Goal: Information Seeking & Learning: Check status

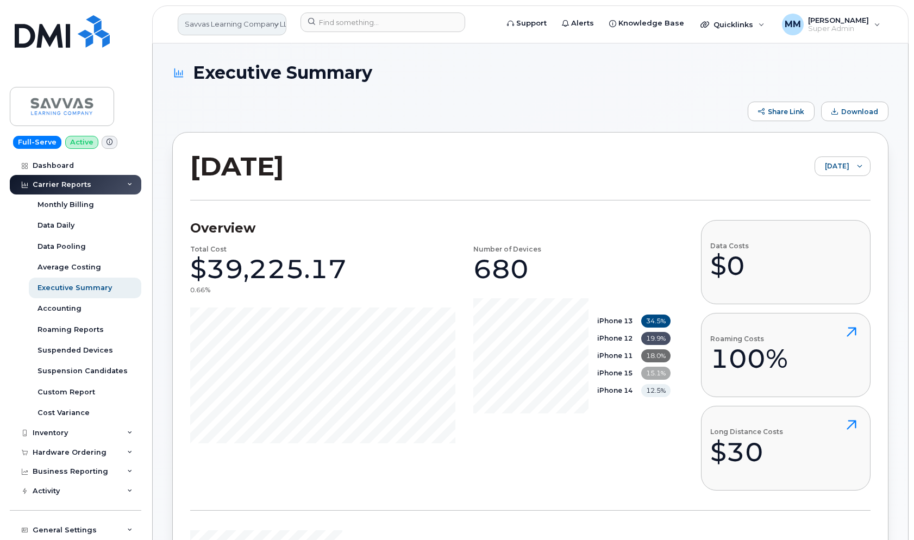
click at [265, 28] on link "Savvas Learning Company LLC" at bounding box center [232, 25] width 109 height 22
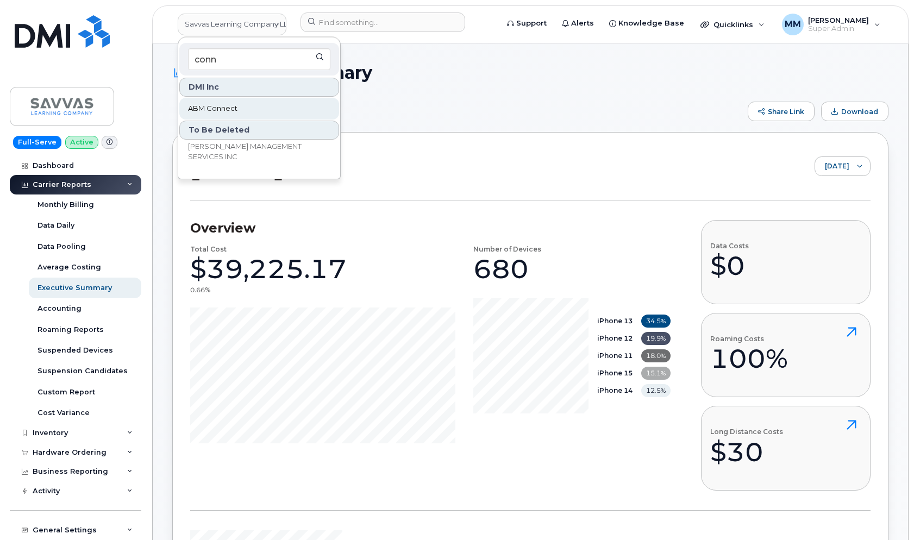
type input "conn"
click at [211, 108] on span "ABM Connect" at bounding box center [212, 108] width 49 height 11
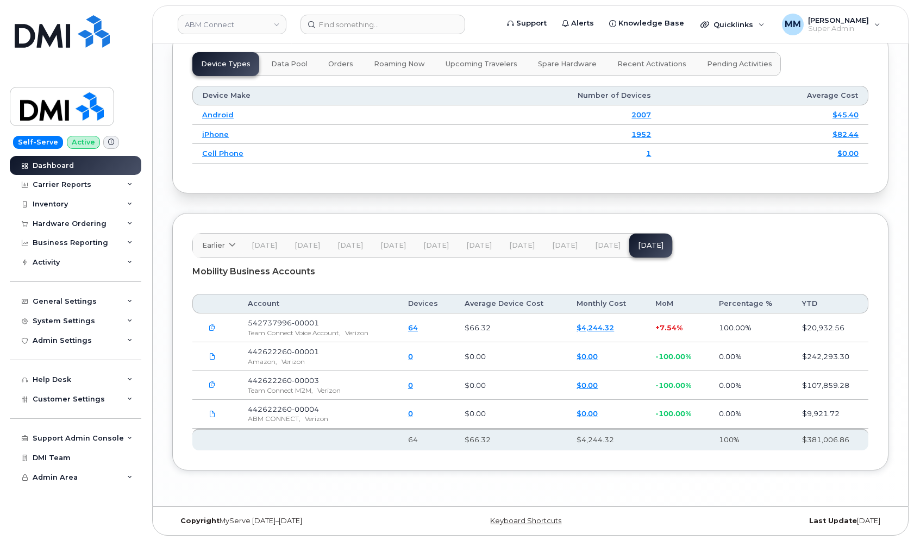
scroll to position [1447, 0]
click at [607, 241] on span "[DATE]" at bounding box center [608, 244] width 26 height 9
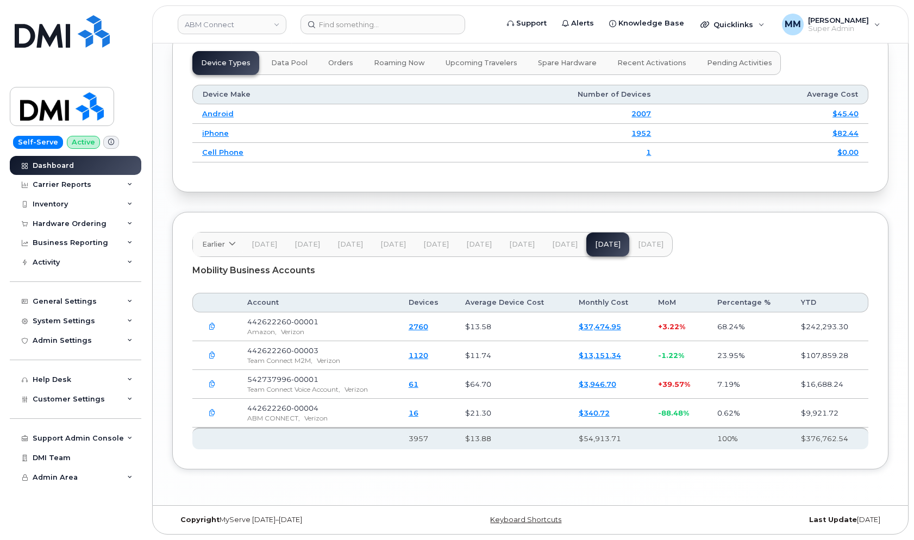
click at [642, 246] on span "[DATE]" at bounding box center [651, 244] width 26 height 9
click at [603, 248] on span "[DATE]" at bounding box center [608, 244] width 26 height 9
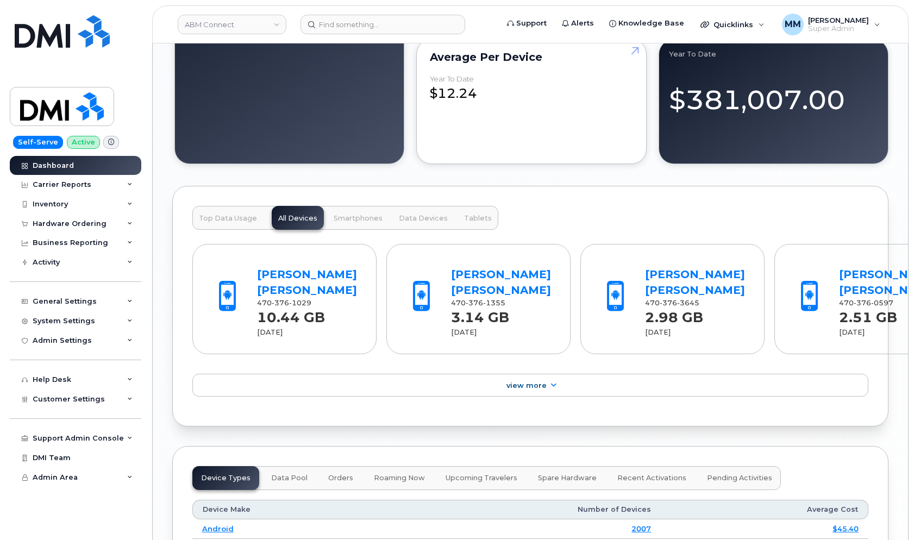
scroll to position [1012, 0]
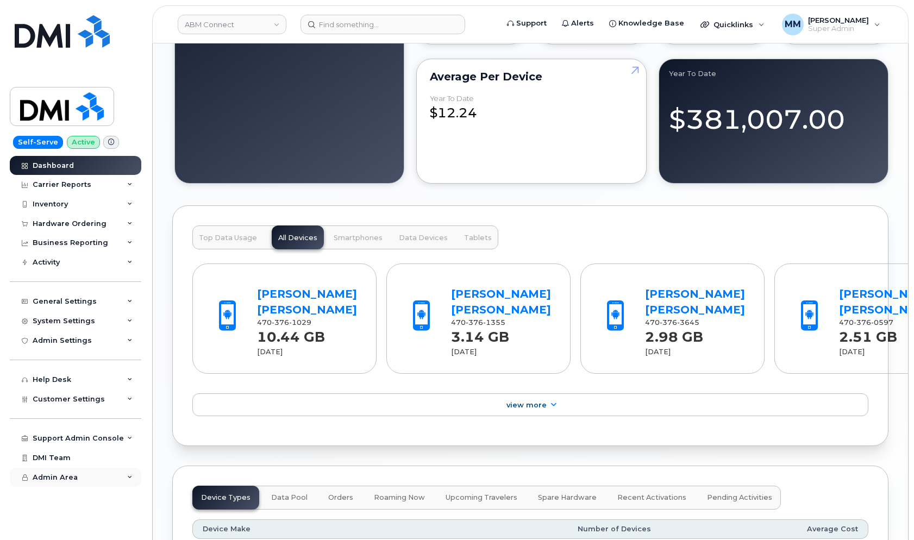
click at [81, 475] on div "Admin Area" at bounding box center [76, 478] width 132 height 20
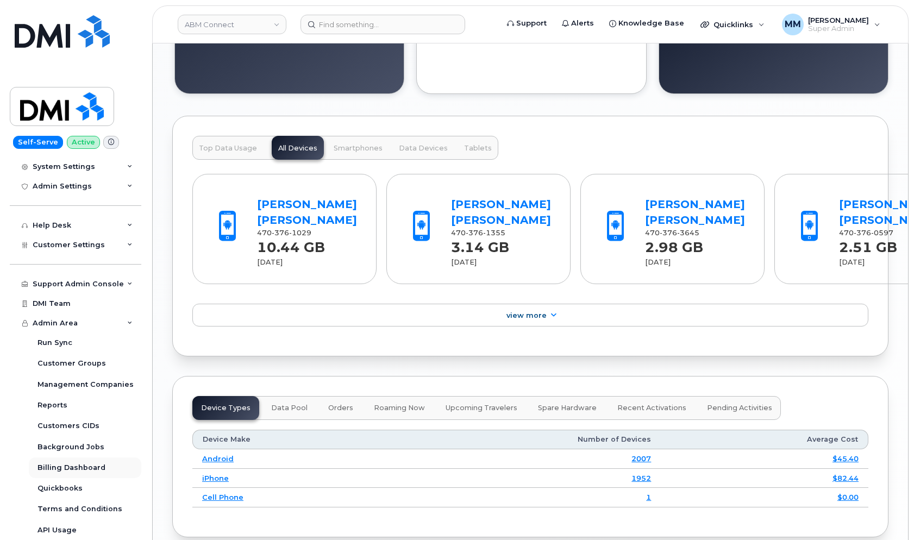
scroll to position [1120, 0]
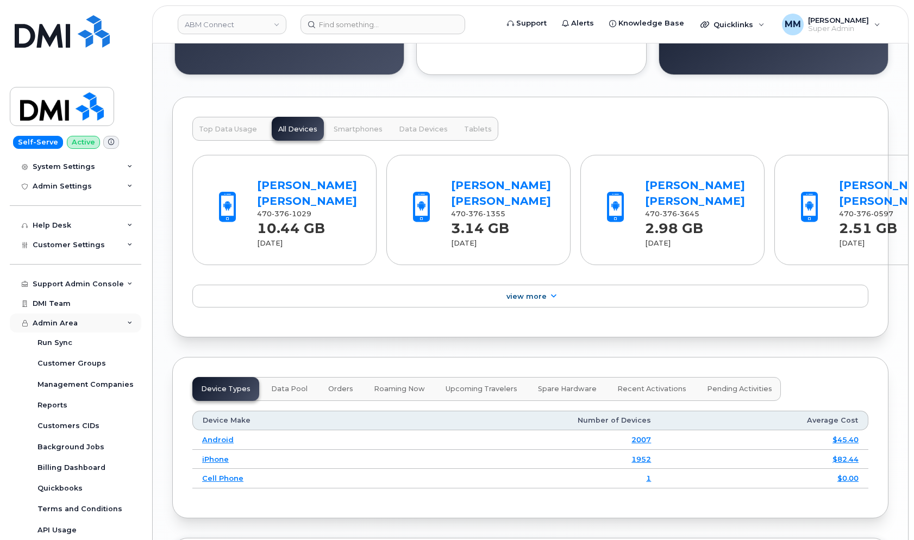
click at [102, 323] on div "Admin Area" at bounding box center [76, 324] width 132 height 20
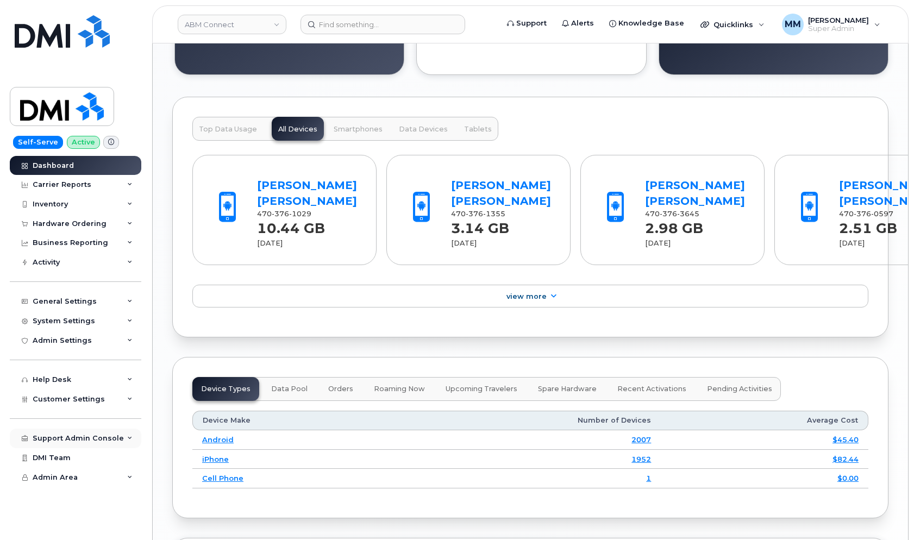
click at [127, 444] on div "Support Admin Console" at bounding box center [76, 439] width 132 height 20
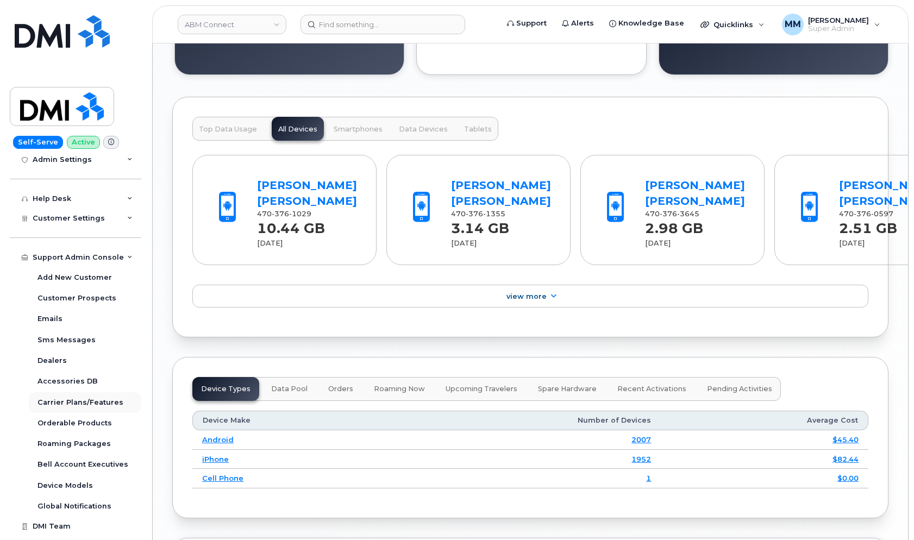
scroll to position [196, 0]
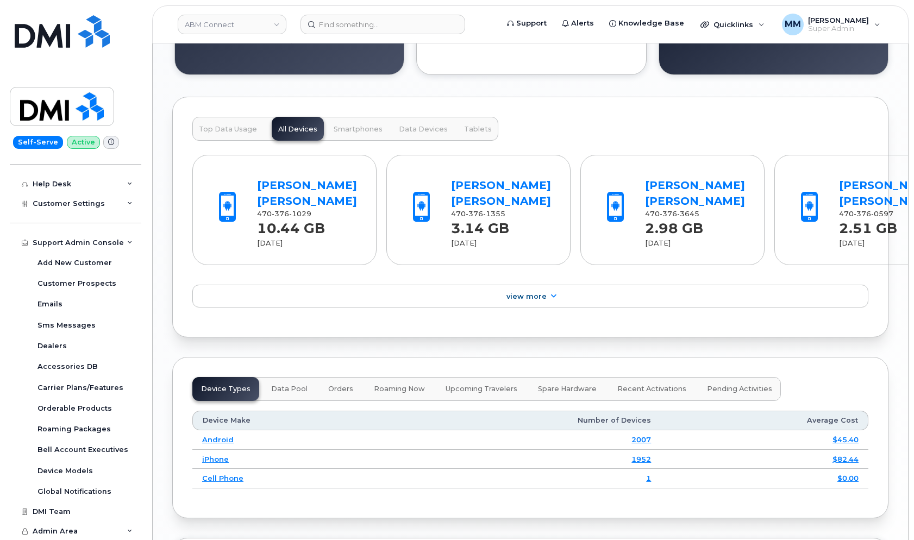
click at [112, 246] on div "Support Admin Console" at bounding box center [78, 243] width 91 height 9
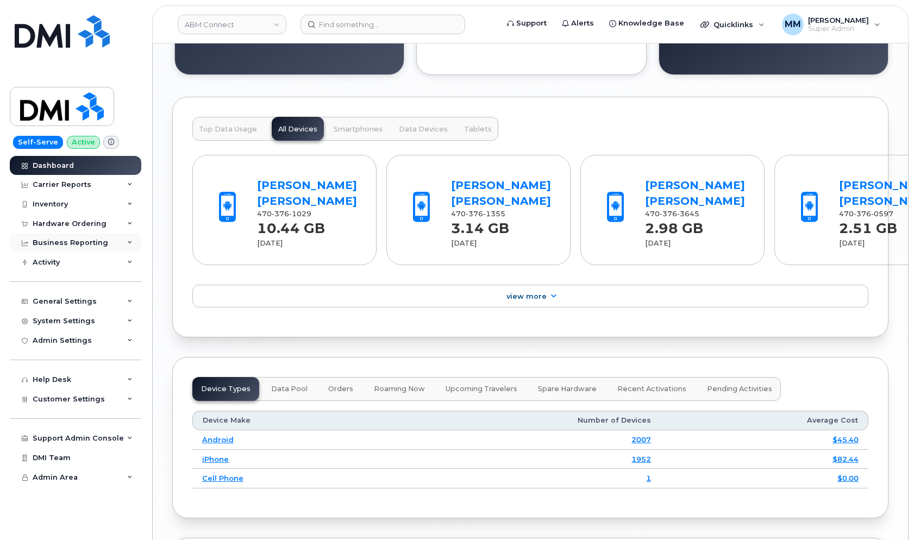
scroll to position [0, 0]
click at [81, 404] on div "Customer Settings" at bounding box center [76, 400] width 132 height 20
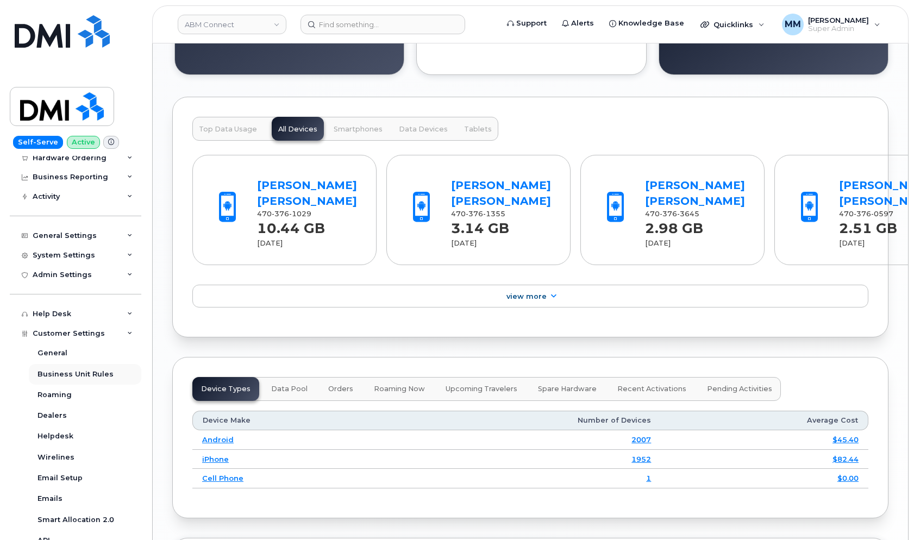
scroll to position [41, 0]
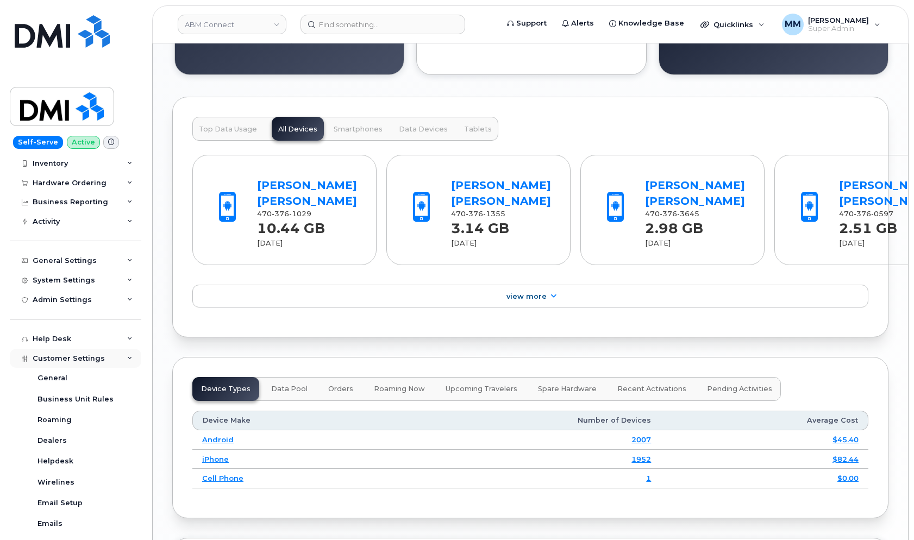
click at [76, 355] on span "Customer Settings" at bounding box center [69, 358] width 72 height 8
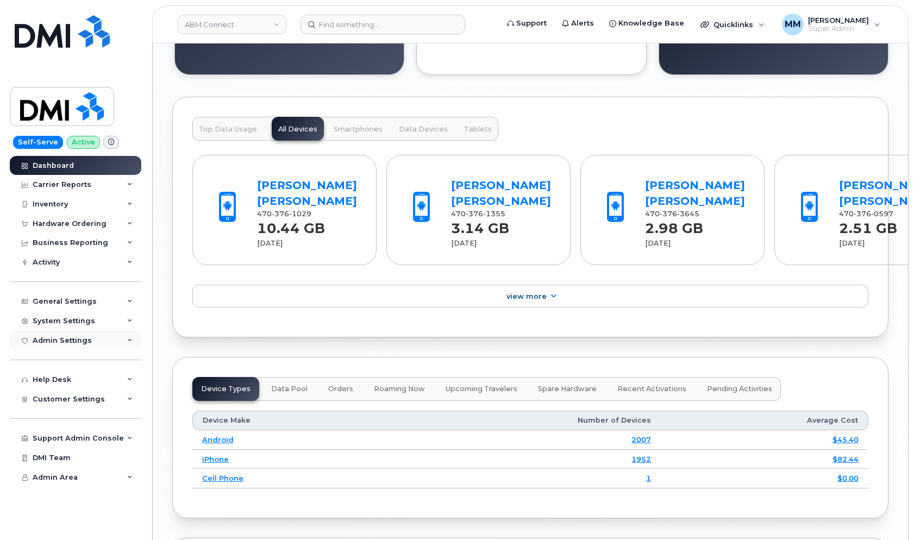
click at [111, 345] on div "Admin Settings" at bounding box center [76, 341] width 132 height 20
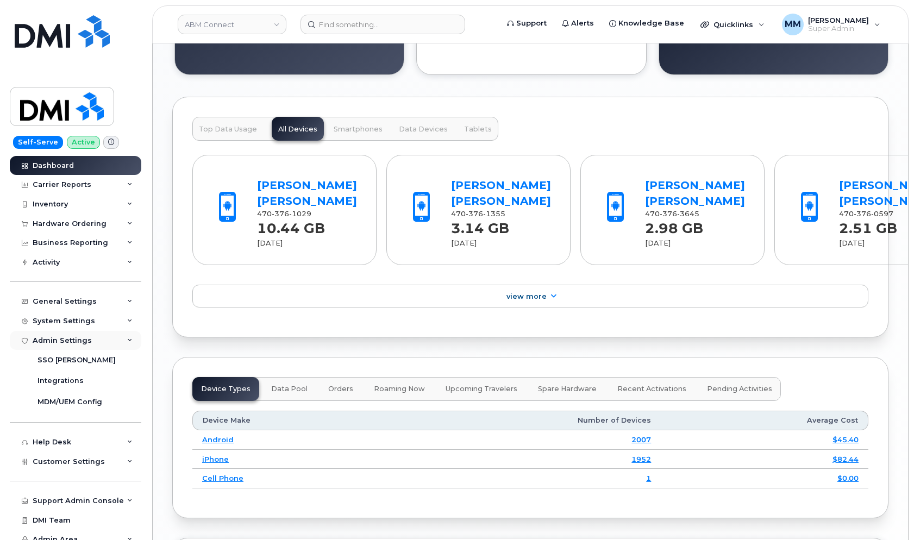
click at [111, 345] on div "Admin Settings" at bounding box center [76, 341] width 132 height 20
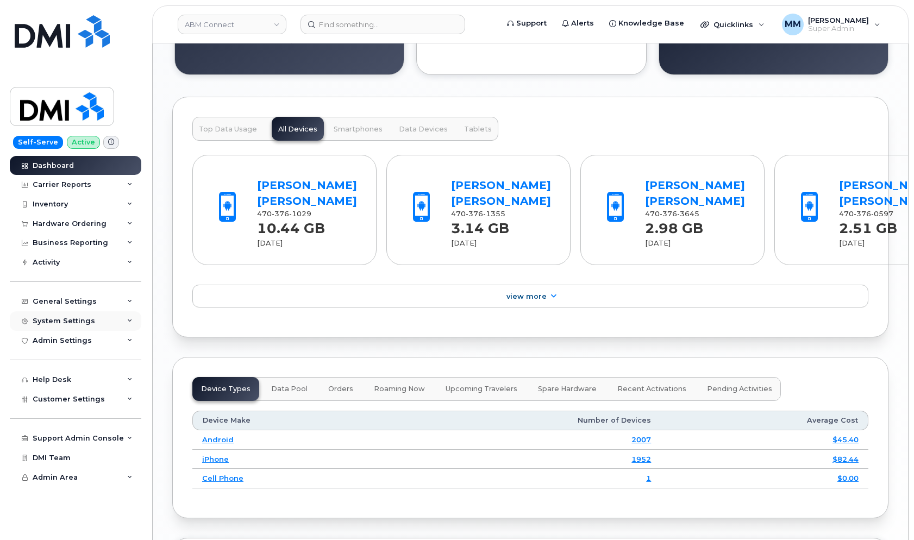
click at [130, 327] on div "System Settings" at bounding box center [76, 321] width 132 height 20
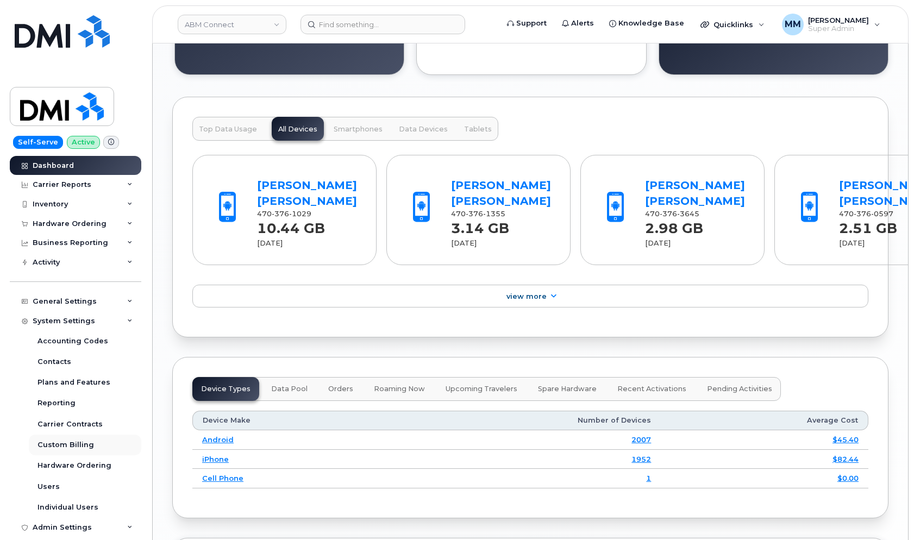
scroll to position [54, 0]
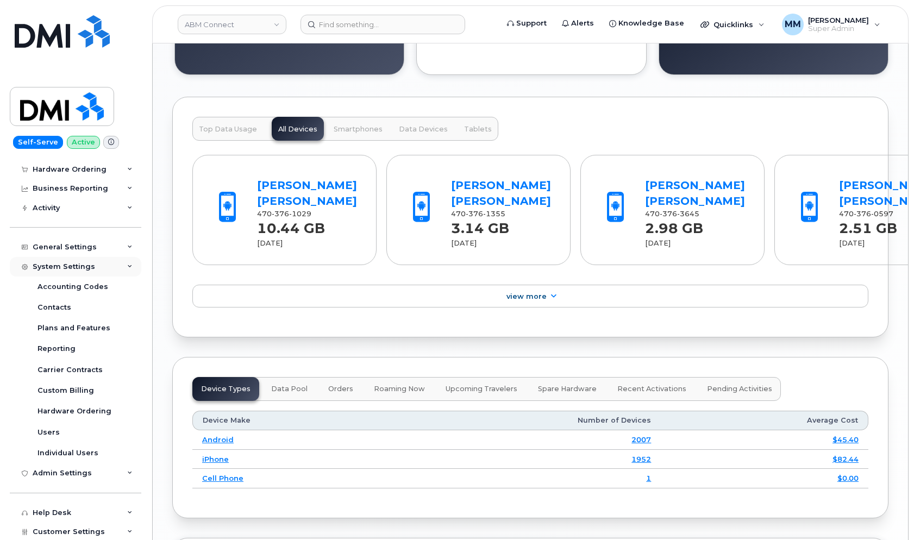
click at [83, 267] on div "System Settings" at bounding box center [64, 267] width 63 height 9
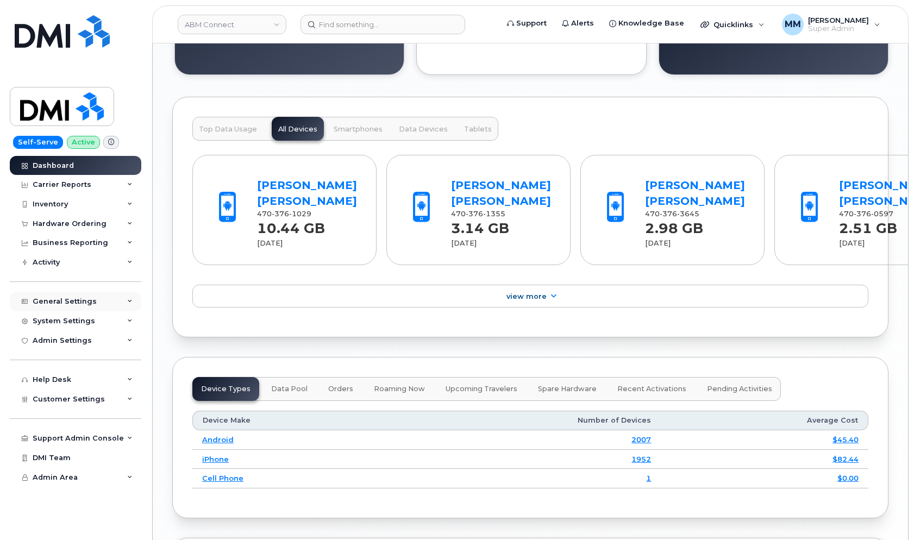
click at [82, 299] on div "General Settings" at bounding box center [65, 301] width 64 height 9
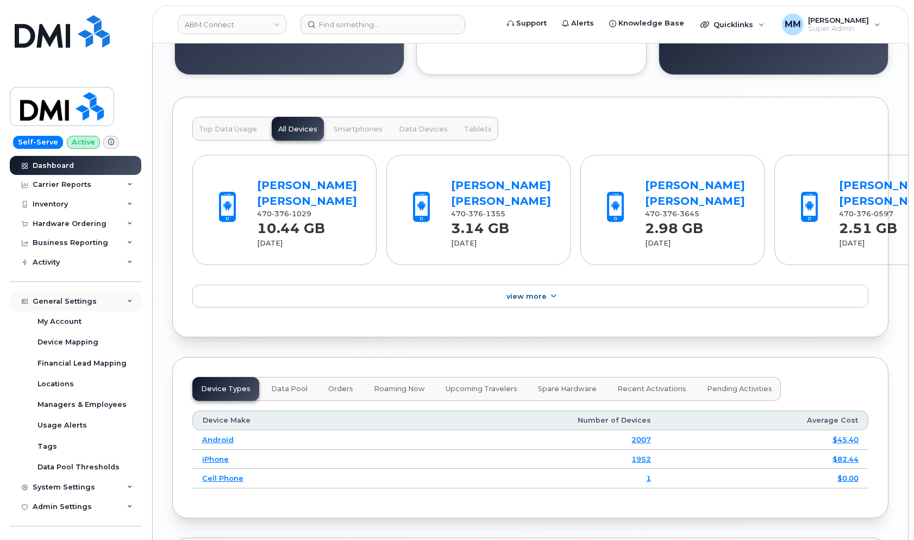
click at [83, 299] on div "General Settings" at bounding box center [65, 301] width 64 height 9
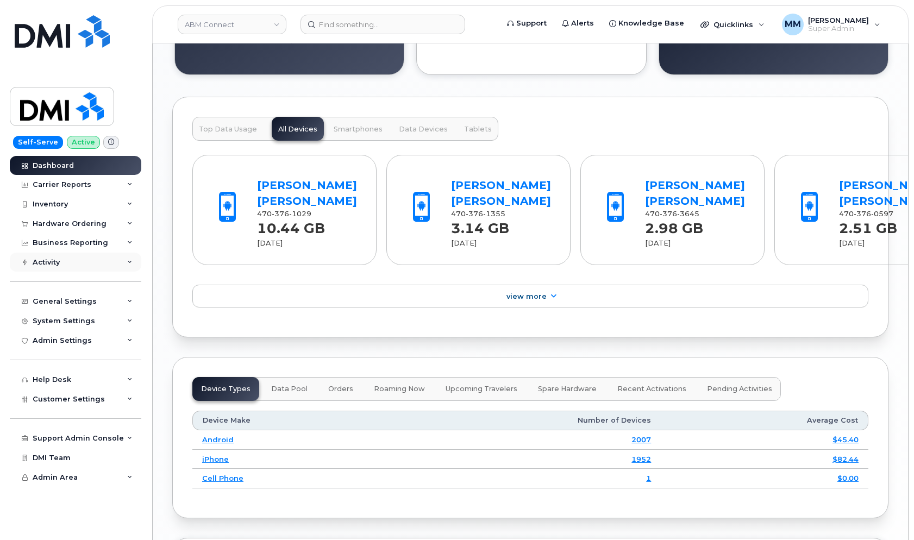
click at [71, 264] on div "Activity" at bounding box center [76, 263] width 132 height 20
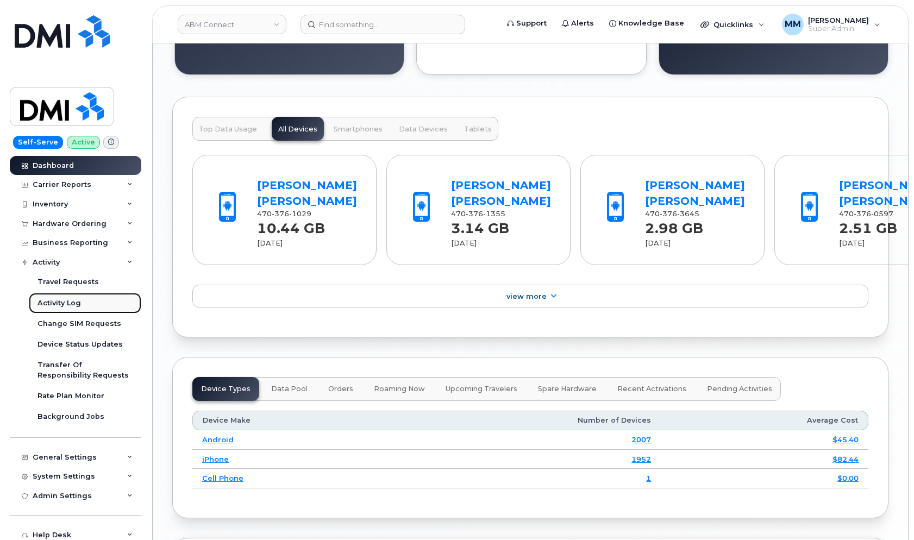
click at [71, 301] on div "Activity Log" at bounding box center [59, 303] width 43 height 10
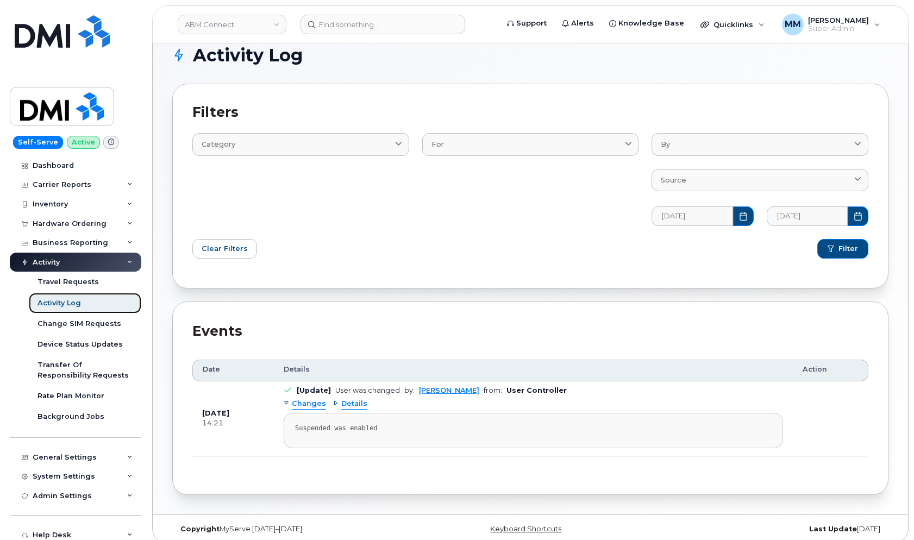
scroll to position [26, 0]
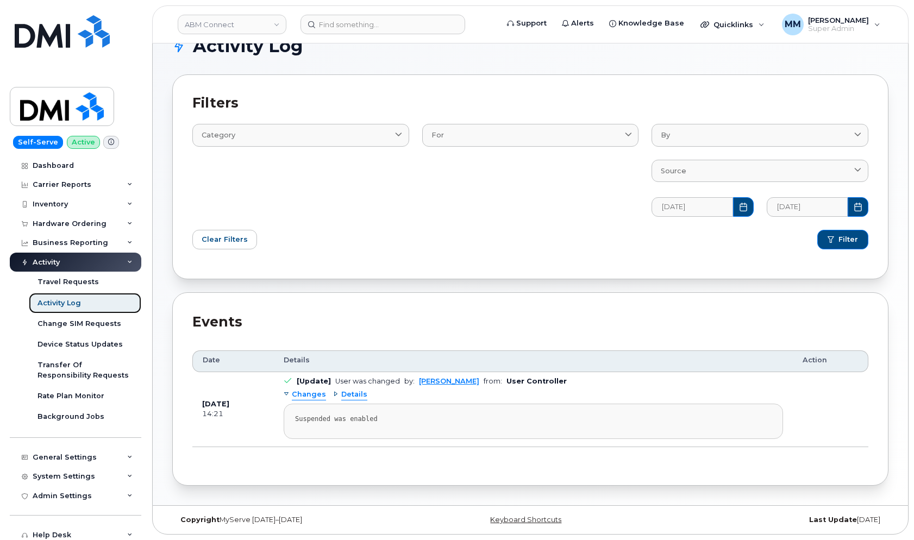
click at [65, 304] on div "Activity Log" at bounding box center [59, 303] width 43 height 10
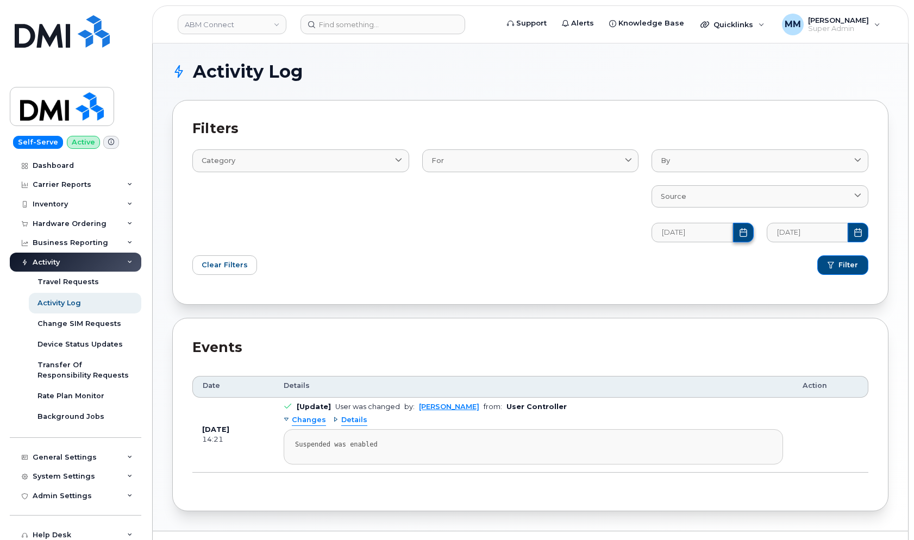
click at [747, 235] on icon "Choose Date" at bounding box center [743, 232] width 7 height 9
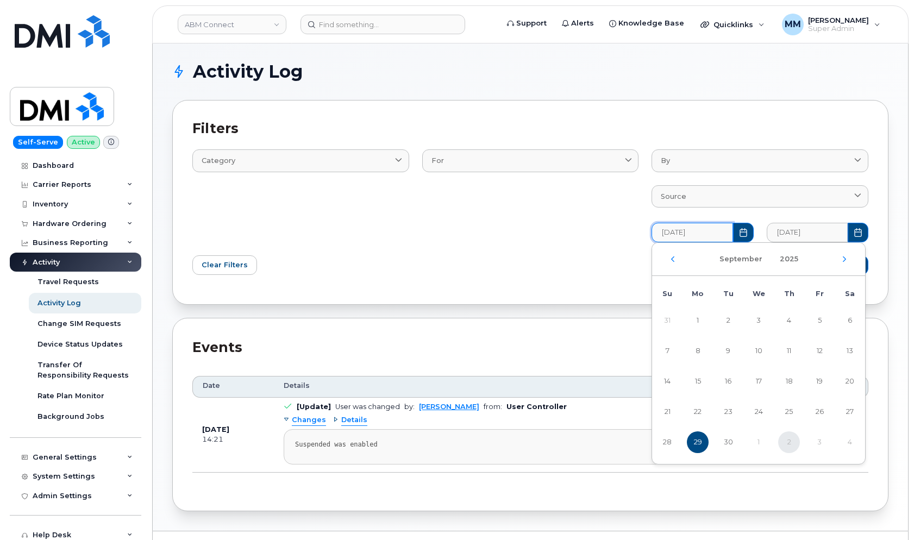
click at [674, 263] on div "[DATE]" at bounding box center [758, 259] width 213 height 33
click at [672, 263] on div "[DATE]" at bounding box center [758, 259] width 213 height 33
click at [675, 259] on icon "Previous Month" at bounding box center [673, 259] width 7 height 9
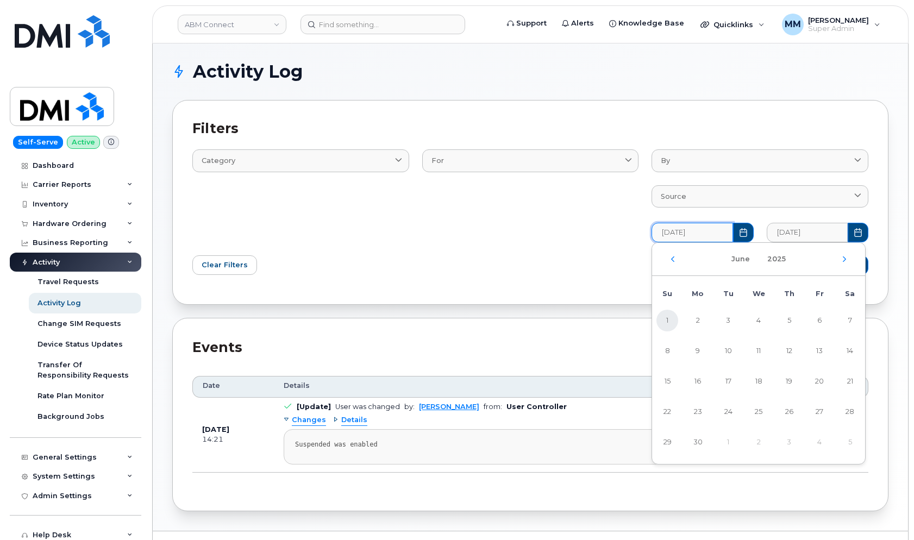
click at [668, 322] on span "1" at bounding box center [668, 321] width 22 height 22
type input "[DATE]"
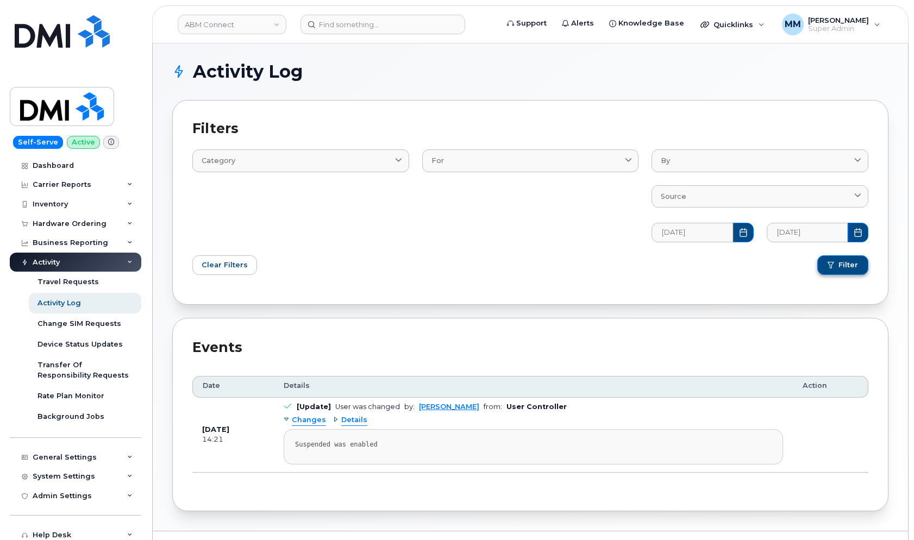
click at [845, 266] on span "Filter" at bounding box center [849, 265] width 20 height 10
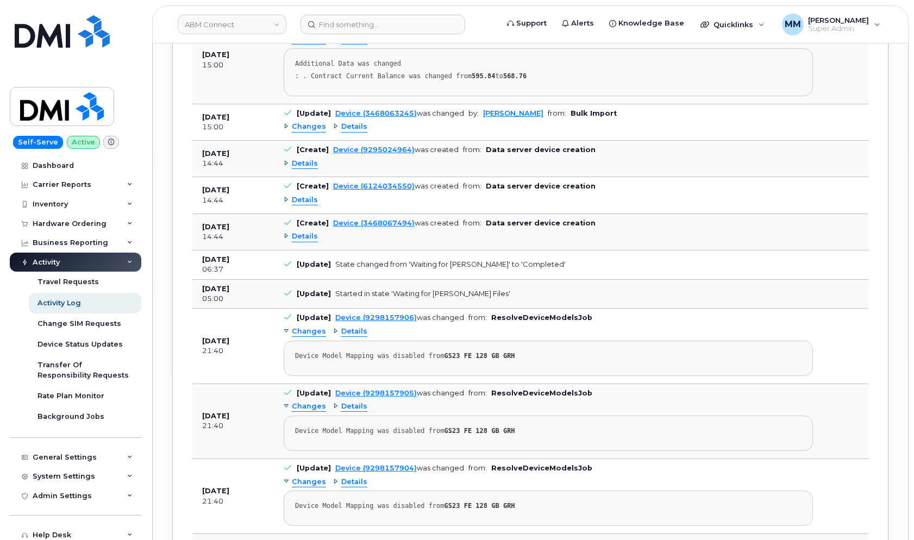
scroll to position [5925, 0]
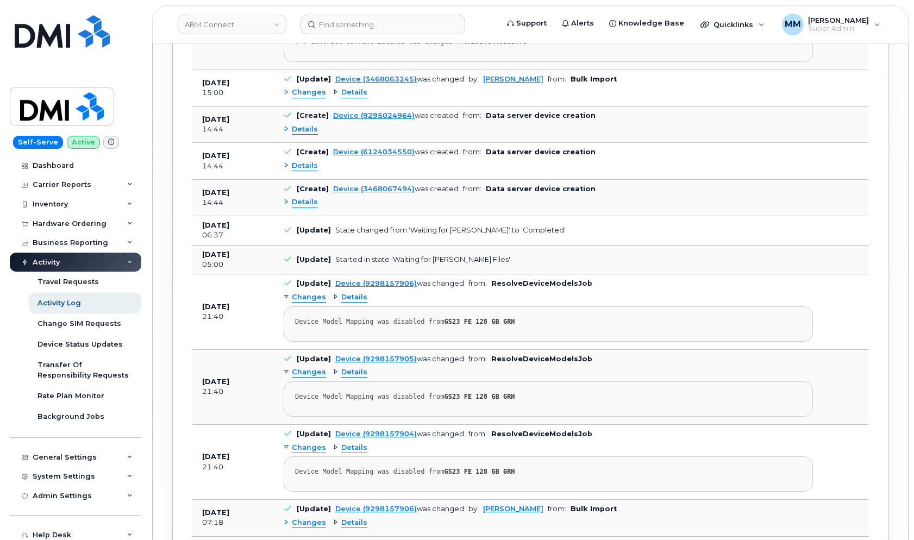
click at [118, 263] on div "Activity" at bounding box center [76, 263] width 132 height 20
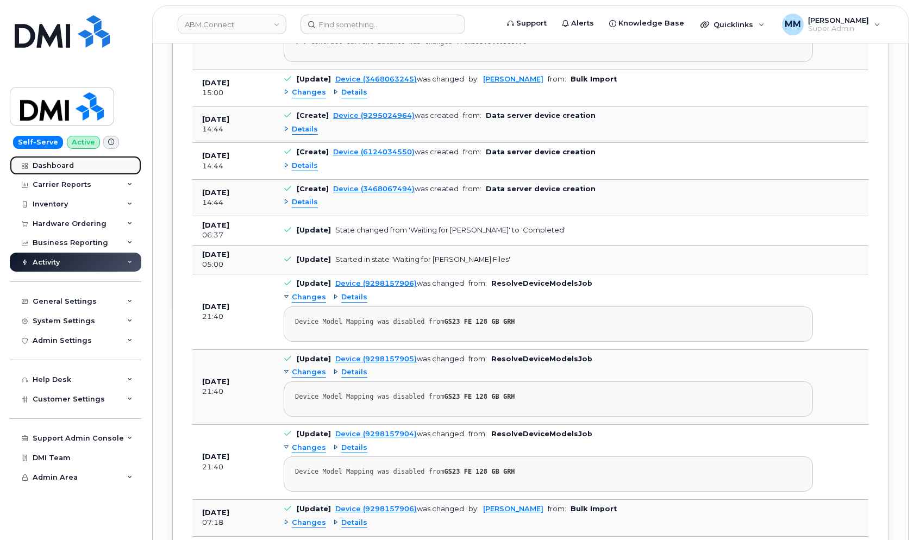
click at [53, 165] on div "Dashboard" at bounding box center [53, 165] width 41 height 9
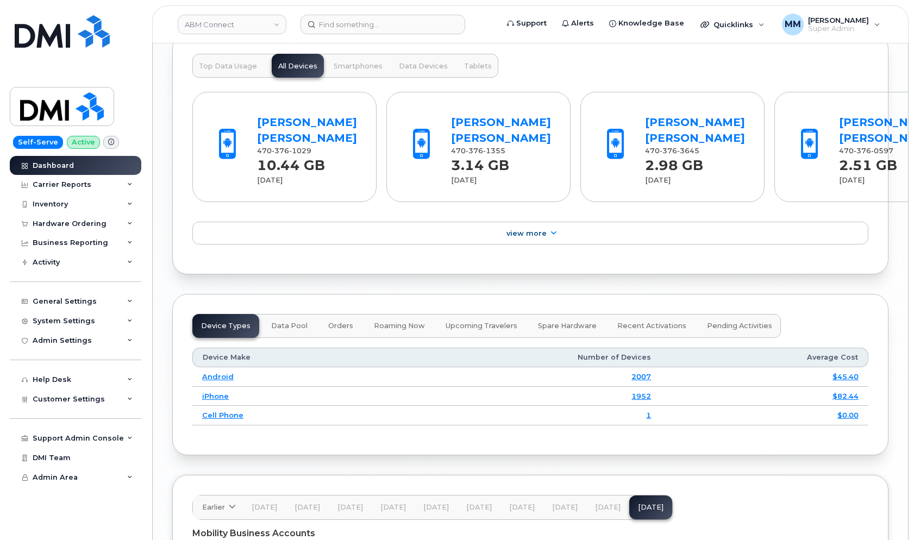
scroll to position [1250, 0]
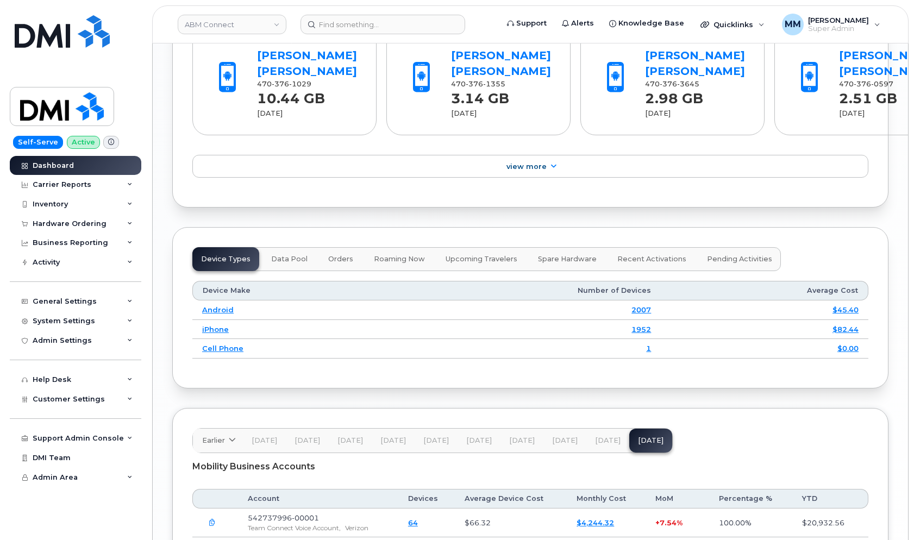
click at [595, 442] on span "[DATE]" at bounding box center [608, 441] width 26 height 9
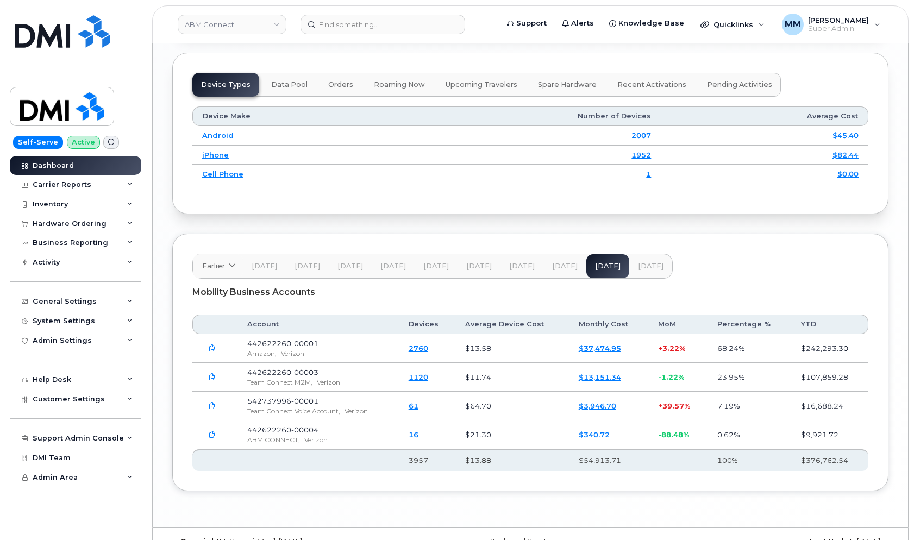
scroll to position [1436, 0]
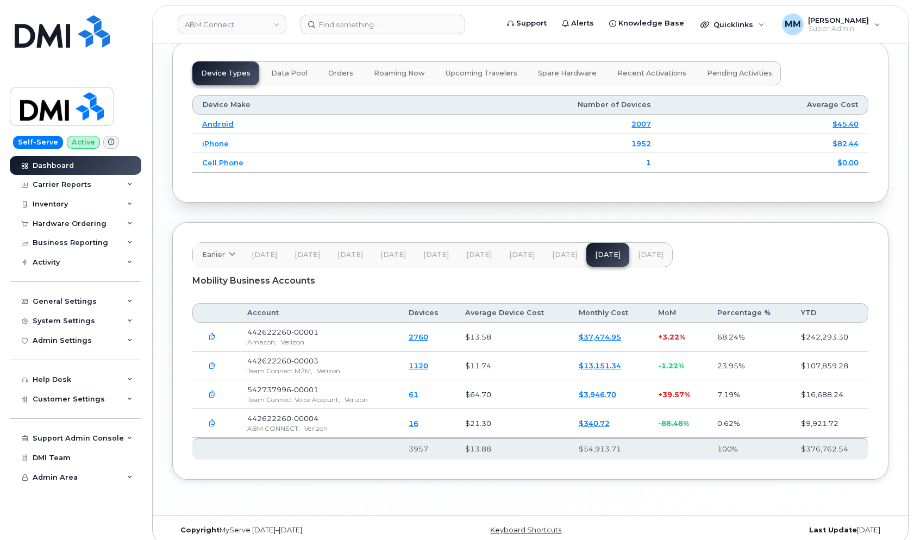
click at [565, 258] on span "[DATE]" at bounding box center [565, 255] width 26 height 9
click at [595, 255] on span "[DATE]" at bounding box center [608, 255] width 26 height 9
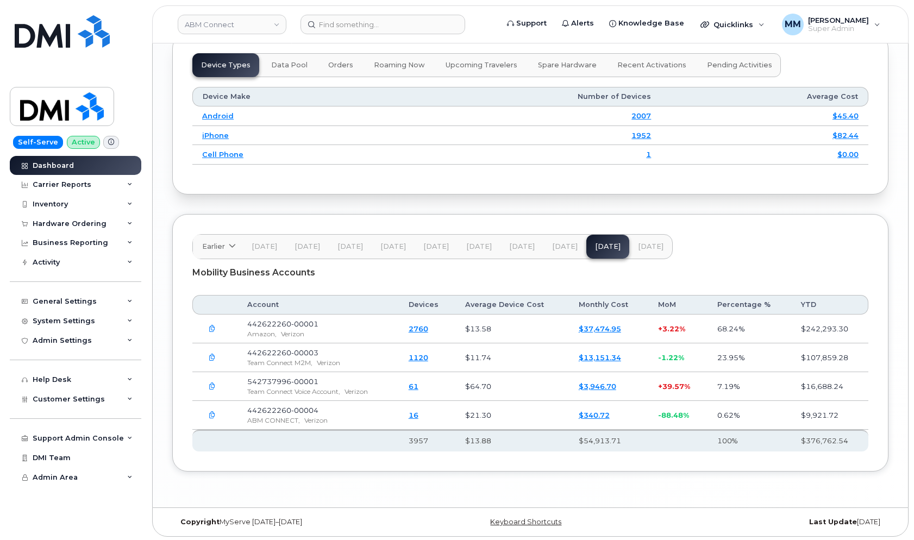
scroll to position [1447, 0]
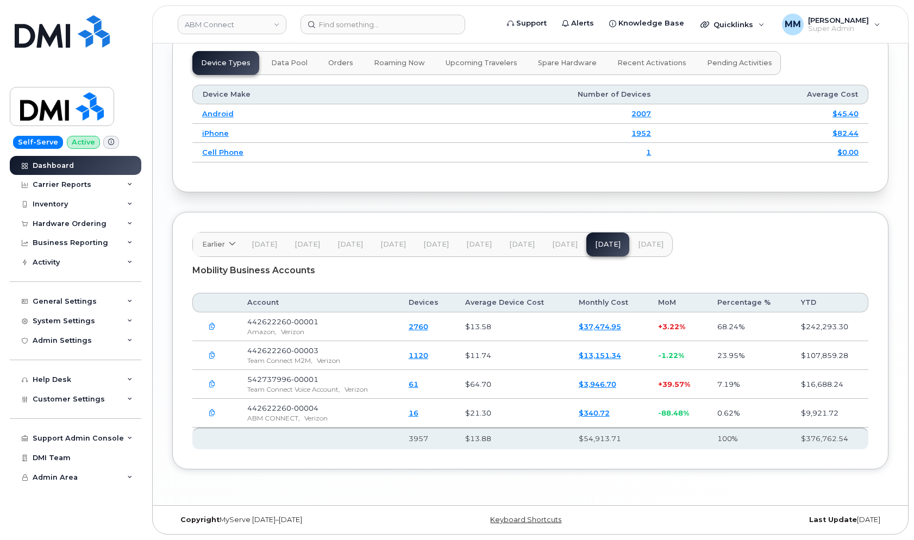
click at [643, 245] on span "[DATE]" at bounding box center [651, 244] width 26 height 9
click at [608, 244] on span "[DATE]" at bounding box center [608, 244] width 26 height 9
